Goal: Communication & Community: Answer question/provide support

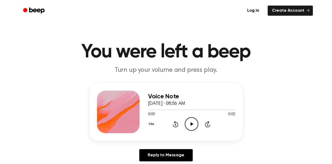
click at [193, 126] on icon "Play Audio" at bounding box center [192, 124] width 14 height 14
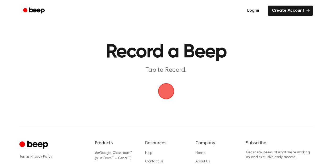
click at [167, 94] on span "button" at bounding box center [166, 91] width 27 height 27
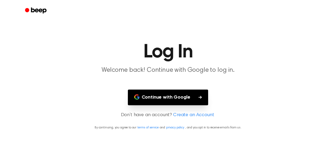
click at [172, 98] on button "Continue with Google" at bounding box center [168, 98] width 81 height 16
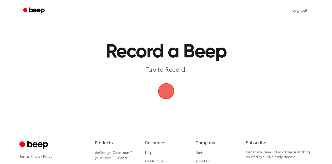
click at [165, 94] on span "button" at bounding box center [166, 91] width 25 height 25
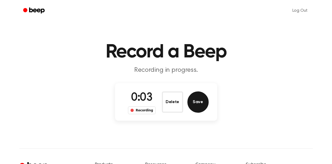
click at [194, 99] on button "Save" at bounding box center [198, 102] width 21 height 21
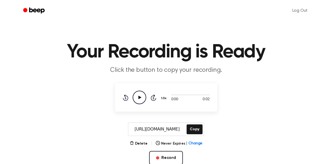
click at [142, 96] on icon "Play Audio" at bounding box center [140, 98] width 14 height 14
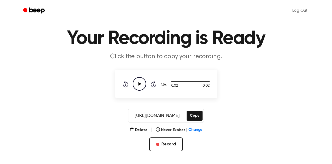
scroll to position [17, 0]
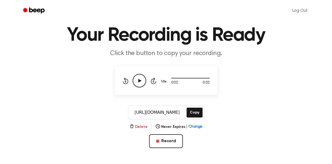
click at [142, 127] on button "Delete" at bounding box center [139, 127] width 18 height 6
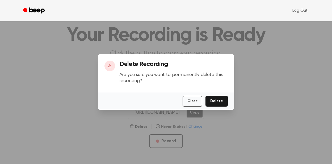
click at [222, 100] on button "Delete" at bounding box center [217, 101] width 22 height 11
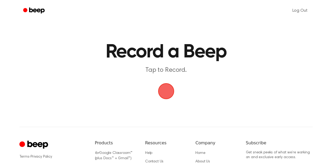
scroll to position [17, 0]
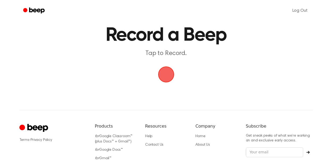
click at [169, 75] on span "button" at bounding box center [166, 74] width 24 height 24
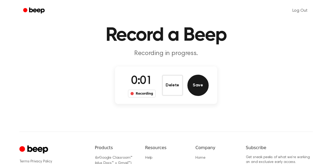
click at [197, 86] on button "Save" at bounding box center [198, 85] width 21 height 21
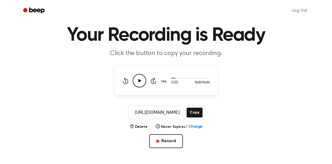
click at [142, 83] on icon "Play Audio" at bounding box center [140, 81] width 14 height 14
click at [197, 114] on button "Copy" at bounding box center [195, 113] width 16 height 10
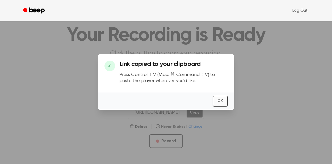
click at [221, 101] on button "OK" at bounding box center [220, 101] width 15 height 11
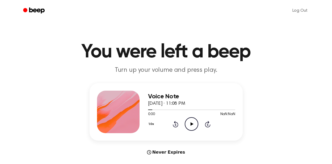
click at [191, 124] on icon at bounding box center [192, 123] width 3 height 3
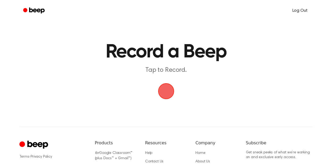
click at [306, 10] on link "Log Out" at bounding box center [300, 10] width 26 height 13
click at [256, 10] on link "Log in" at bounding box center [253, 11] width 23 height 12
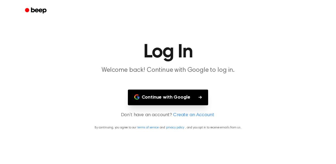
click at [168, 100] on button "Continue with Google" at bounding box center [168, 98] width 81 height 16
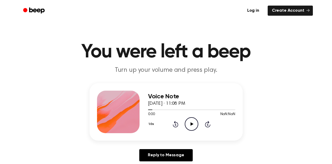
click at [192, 126] on icon "Play Audio" at bounding box center [192, 124] width 14 height 14
click at [234, 154] on div "Reply to Message" at bounding box center [166, 157] width 153 height 16
click at [192, 123] on icon "Play Audio" at bounding box center [192, 124] width 14 height 14
